Goal: Navigation & Orientation: Find specific page/section

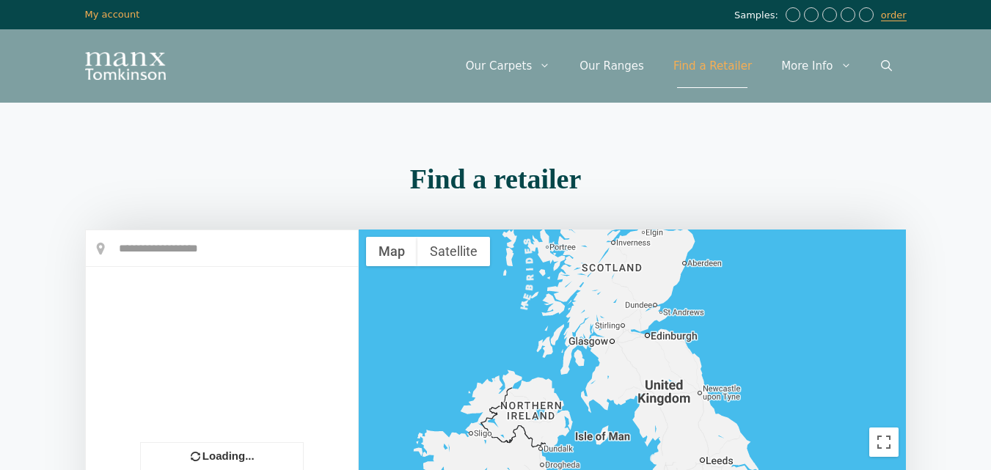
click at [242, 252] on div at bounding box center [222, 442] width 272 height 424
click at [205, 227] on div "Find a retailer Loading... +" at bounding box center [496, 428] width 836 height 540
click at [174, 252] on div at bounding box center [222, 442] width 272 height 424
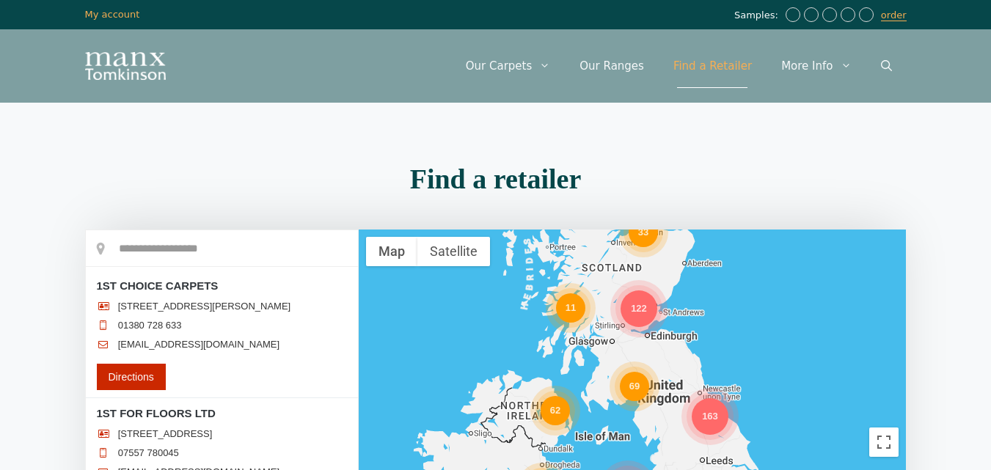
scroll to position [164, 0]
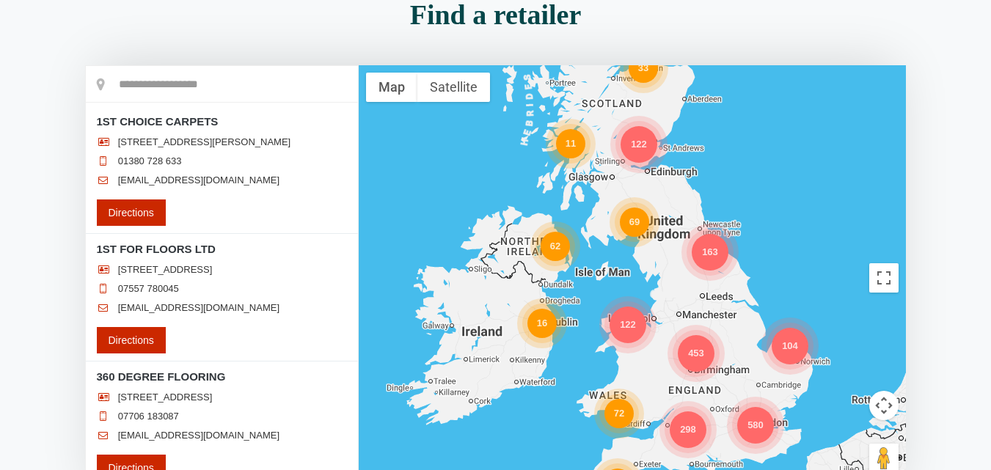
drag, startPoint x: 224, startPoint y: 329, endPoint x: 119, endPoint y: 325, distance: 105.7
click at [119, 314] on li "[EMAIL_ADDRESS][DOMAIN_NAME]" at bounding box center [222, 308] width 250 height 12
click at [119, 314] on link "[EMAIL_ADDRESS][DOMAIN_NAME]" at bounding box center [198, 308] width 161 height 12
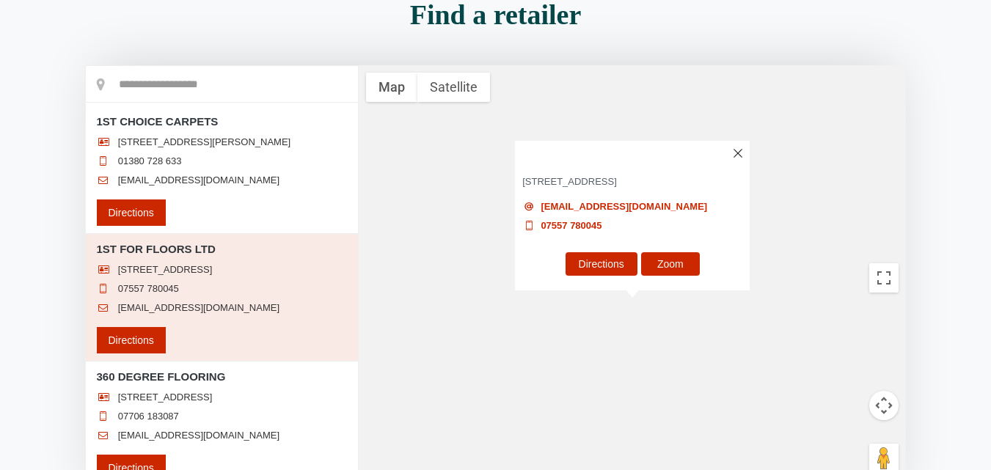
click at [119, 314] on link "[EMAIL_ADDRESS][DOMAIN_NAME]" at bounding box center [198, 308] width 161 height 12
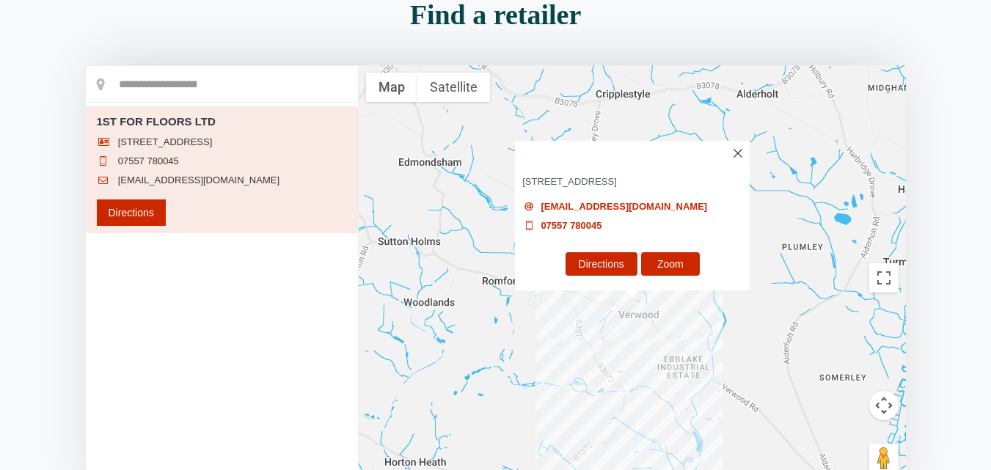
drag, startPoint x: 603, startPoint y: 206, endPoint x: 527, endPoint y: 217, distance: 77.1
click at [527, 217] on div "[EMAIL_ADDRESS][DOMAIN_NAME]" at bounding box center [632, 210] width 242 height 19
click at [654, 207] on div "[EMAIL_ADDRESS][DOMAIN_NAME]" at bounding box center [632, 207] width 220 height 12
drag, startPoint x: 526, startPoint y: 151, endPoint x: 657, endPoint y: 219, distance: 147.3
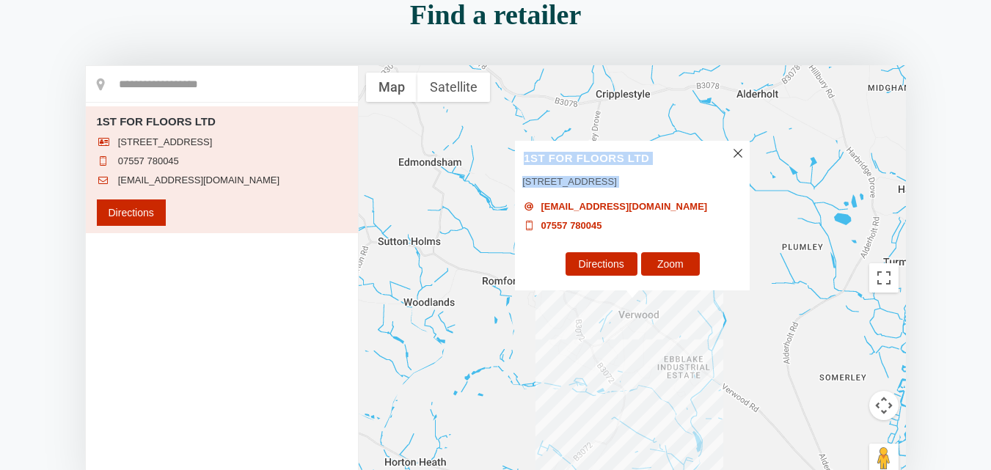
click at [657, 219] on div "1ST FOR FLOORS LTD [STREET_ADDRESS] [EMAIL_ADDRESS][DOMAIN_NAME] 07557 780045 D…" at bounding box center [632, 216] width 235 height 150
click at [129, 84] on input "text" at bounding box center [222, 84] width 272 height 37
click at [731, 143] on h3 "1ST FOR FLOORS LTD" at bounding box center [632, 153] width 235 height 24
click at [743, 145] on h3 "1ST FOR FLOORS LTD" at bounding box center [632, 153] width 235 height 24
click at [729, 141] on h3 "1ST FOR FLOORS LTD" at bounding box center [632, 153] width 235 height 24
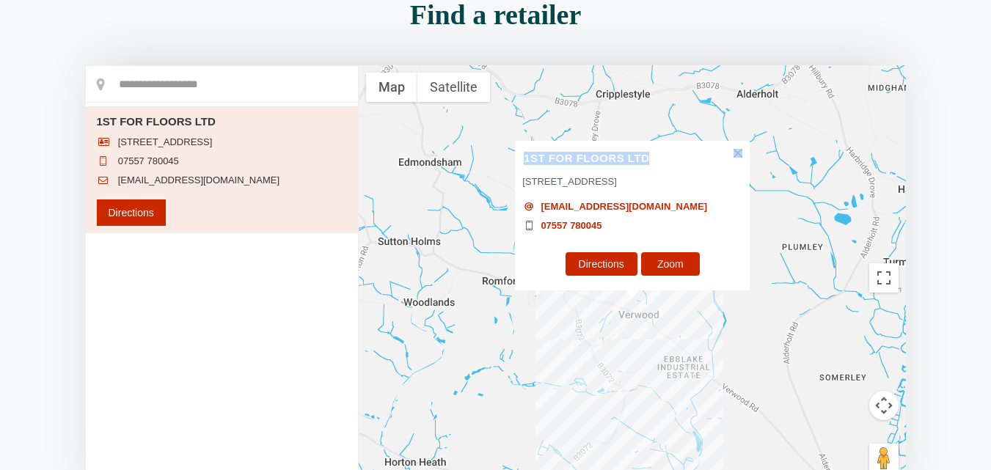
click at [734, 141] on div "1ST FOR FLOORS LTD [STREET_ADDRESS] [EMAIL_ADDRESS][DOMAIN_NAME] 07557 780045 D…" at bounding box center [632, 216] width 235 height 150
click at [739, 149] on img at bounding box center [738, 153] width 9 height 9
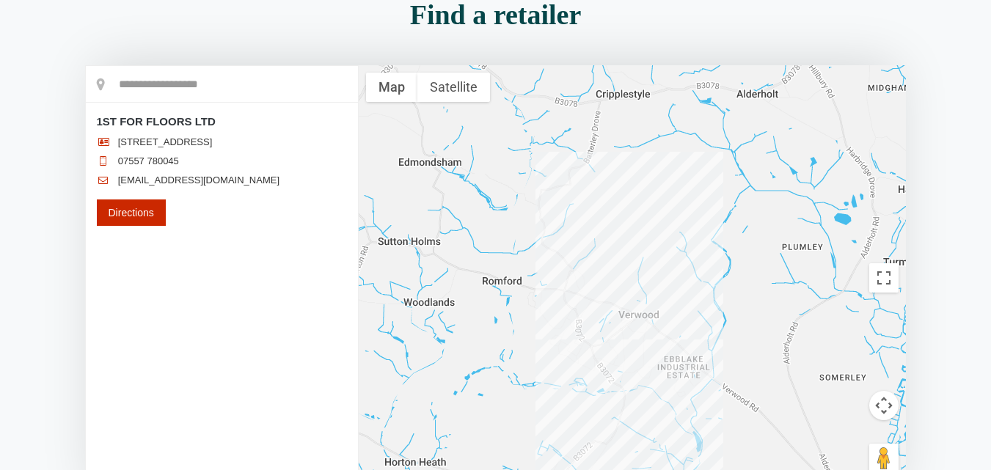
click at [742, 142] on div at bounding box center [633, 277] width 548 height 425
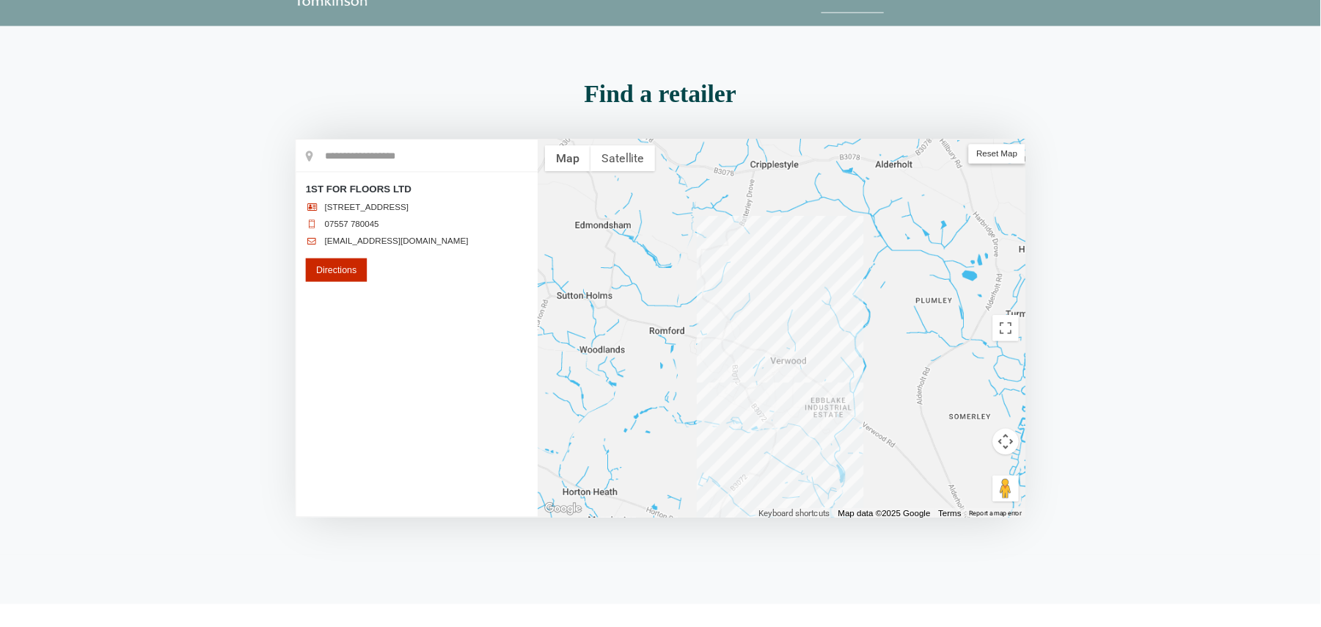
scroll to position [73, 0]
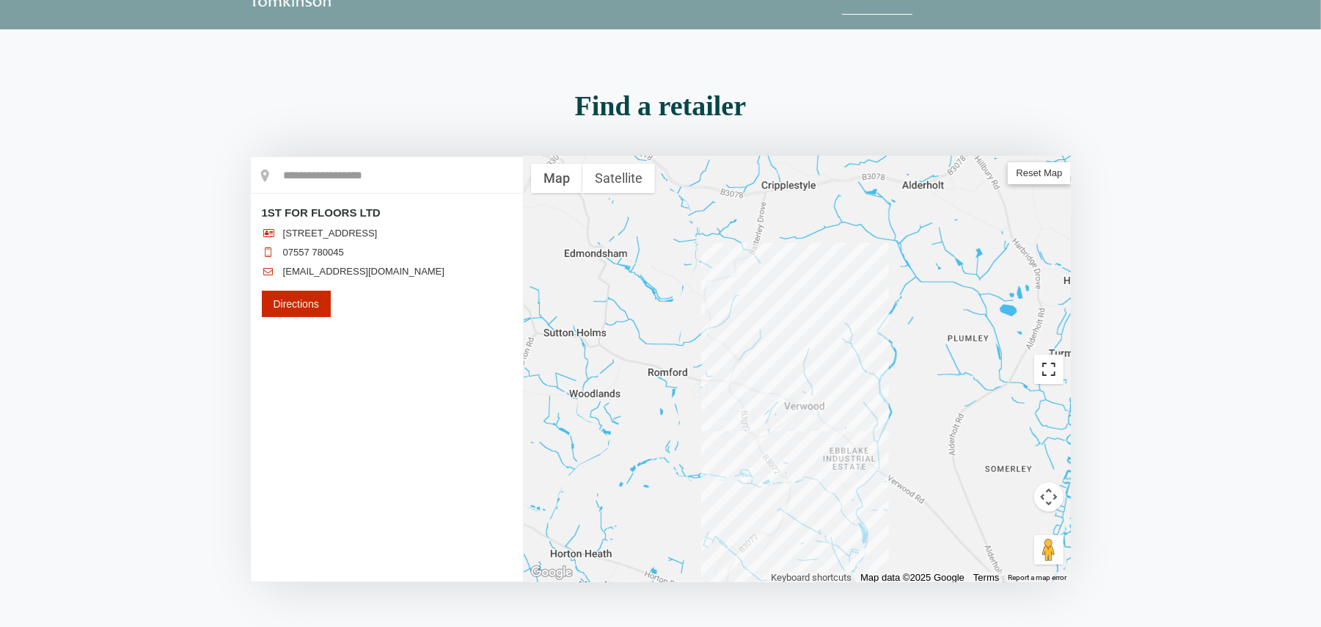
drag, startPoint x: 1045, startPoint y: 379, endPoint x: 1045, endPoint y: 464, distance: 85.1
click at [990, 379] on button "Toggle fullscreen view" at bounding box center [1048, 368] width 29 height 29
click at [990, 464] on div at bounding box center [798, 368] width 548 height 425
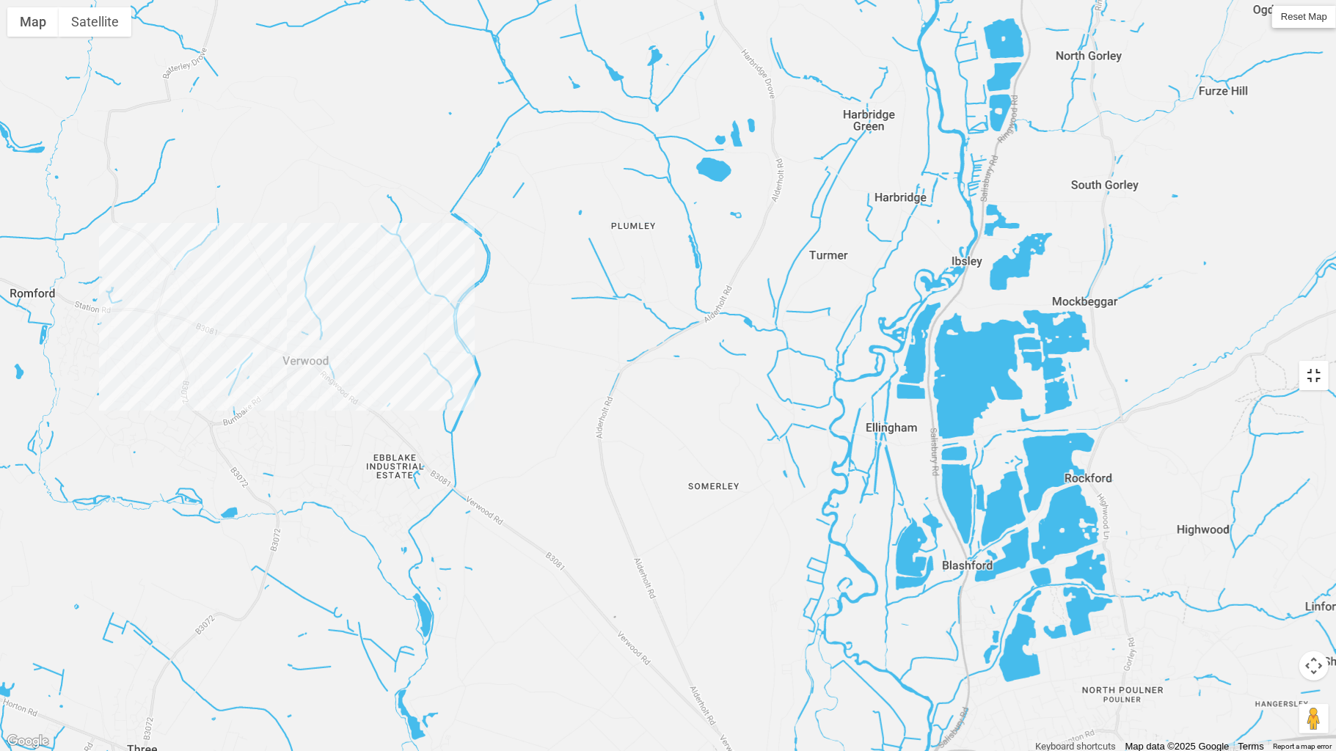
click at [990, 384] on button "Toggle fullscreen view" at bounding box center [1313, 375] width 29 height 29
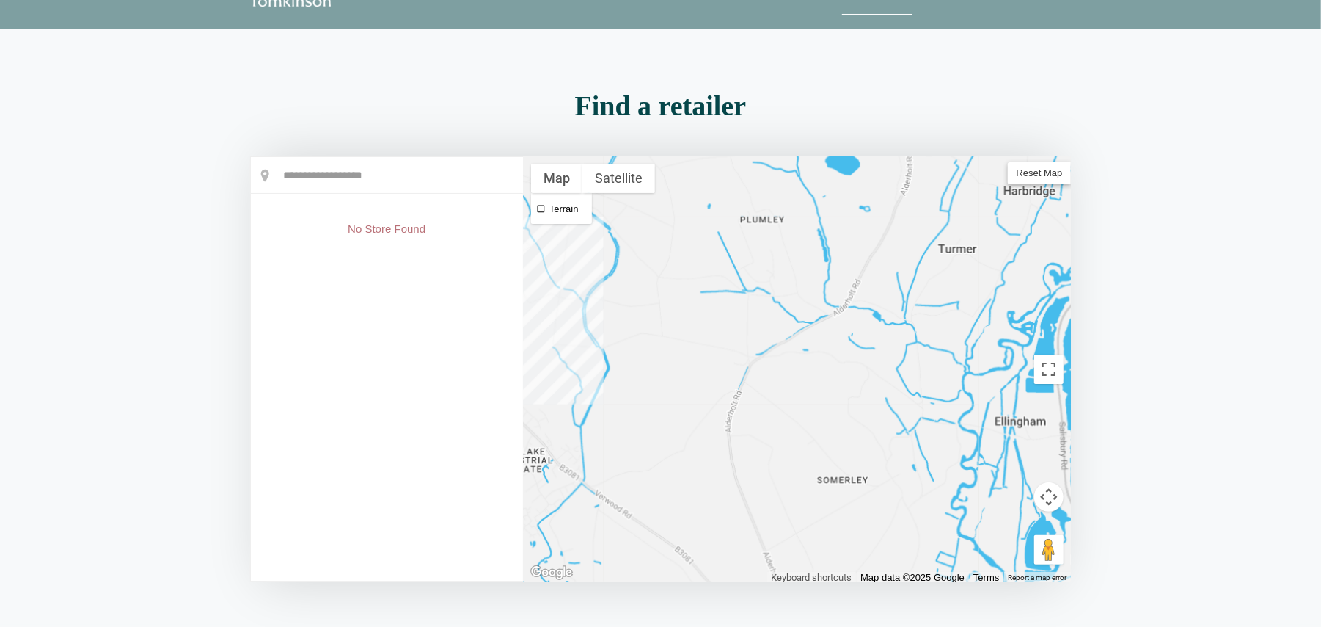
click at [434, 177] on input "text" at bounding box center [387, 175] width 272 height 37
click at [428, 189] on input "text" at bounding box center [387, 175] width 272 height 37
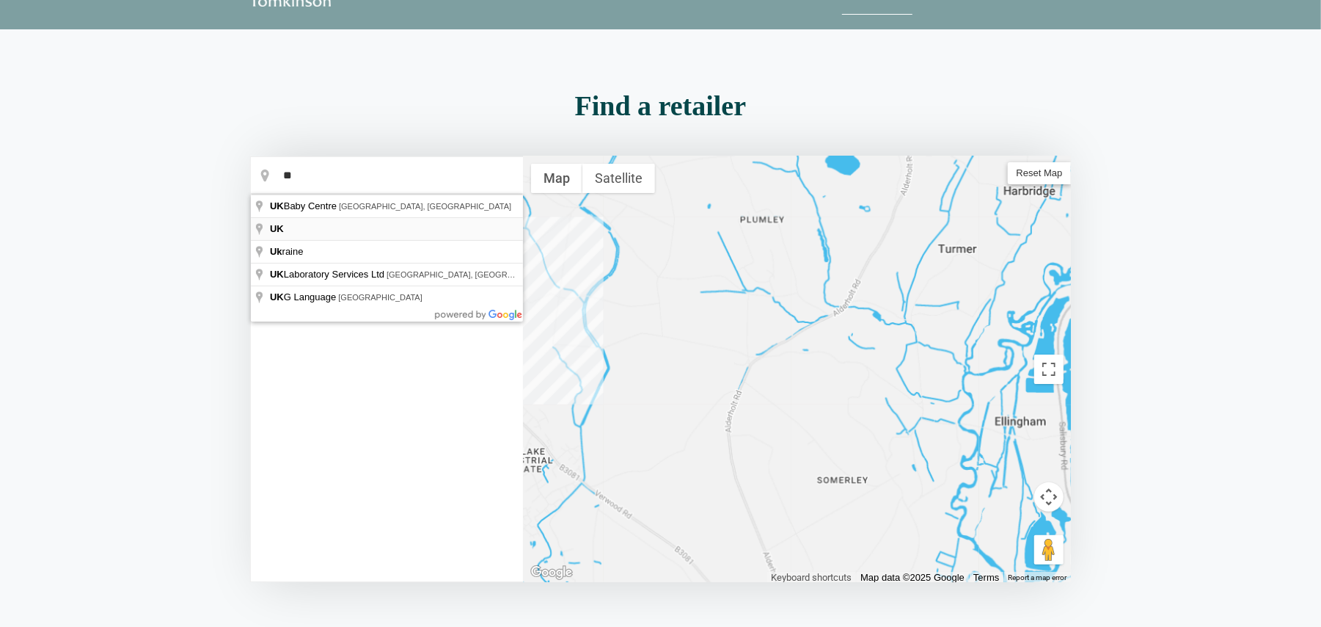
type input "**"
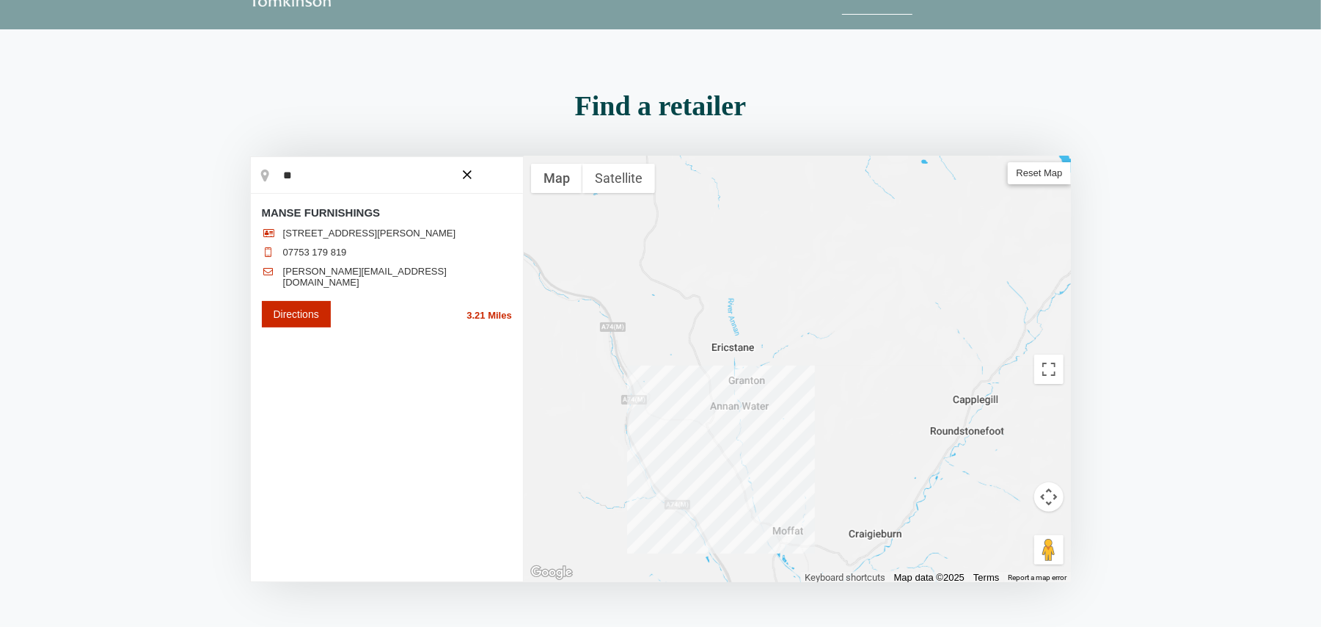
click at [467, 158] on button "button" at bounding box center [467, 174] width 23 height 33
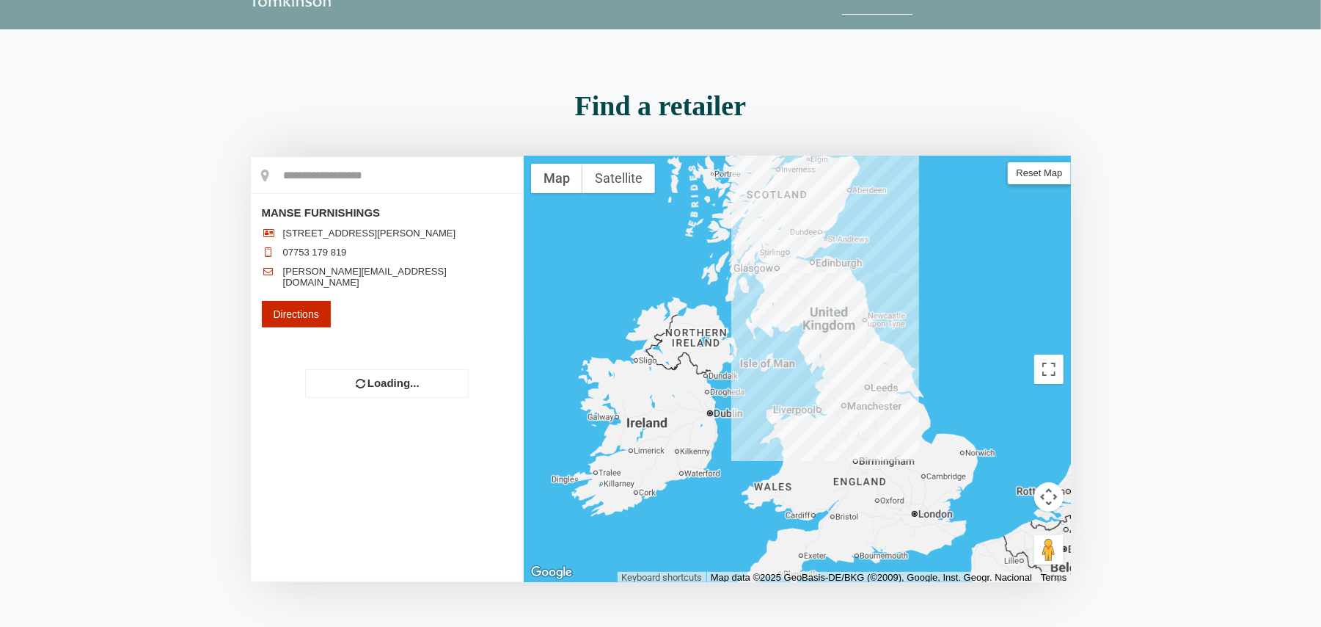
click at [461, 189] on div at bounding box center [387, 369] width 272 height 424
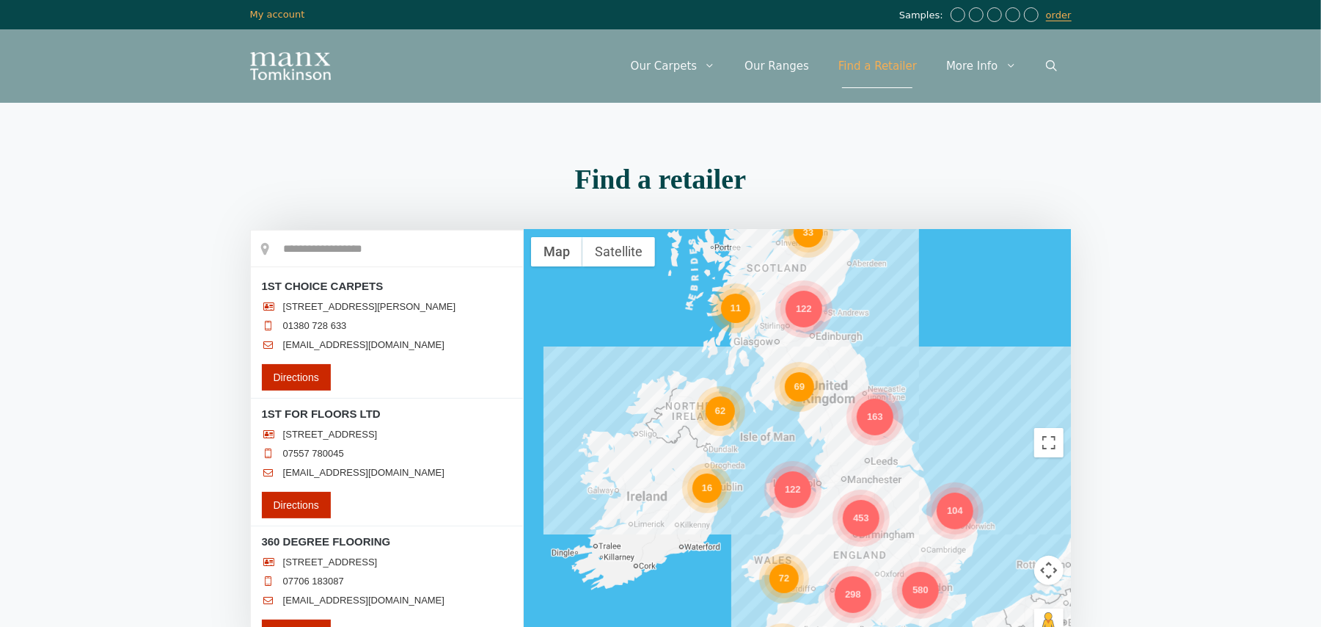
drag, startPoint x: 1269, startPoint y: 158, endPoint x: 1195, endPoint y: 157, distance: 74.1
click at [1269, 158] on section "Find a retailer Loading..." at bounding box center [660, 428] width 1321 height 540
